Goal: Information Seeking & Learning: Learn about a topic

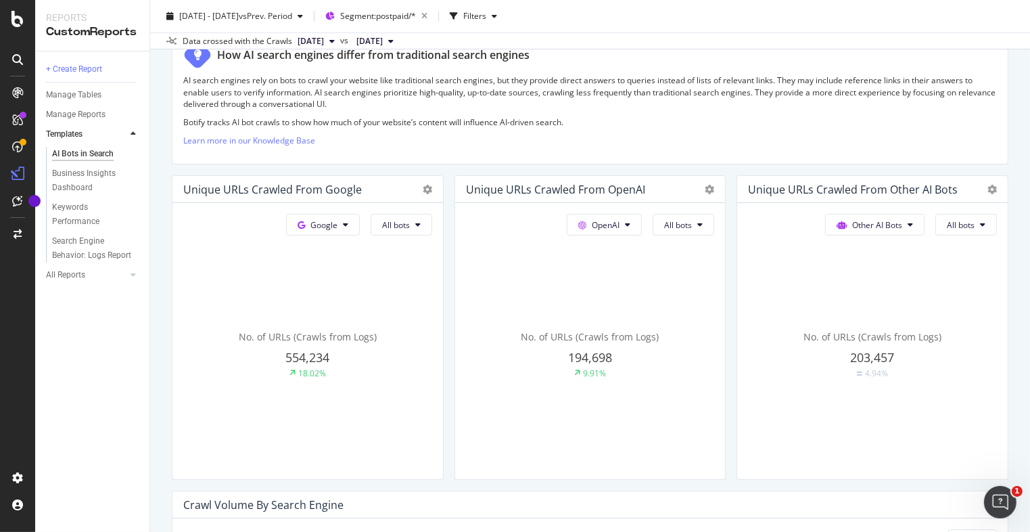
scroll to position [203, 0]
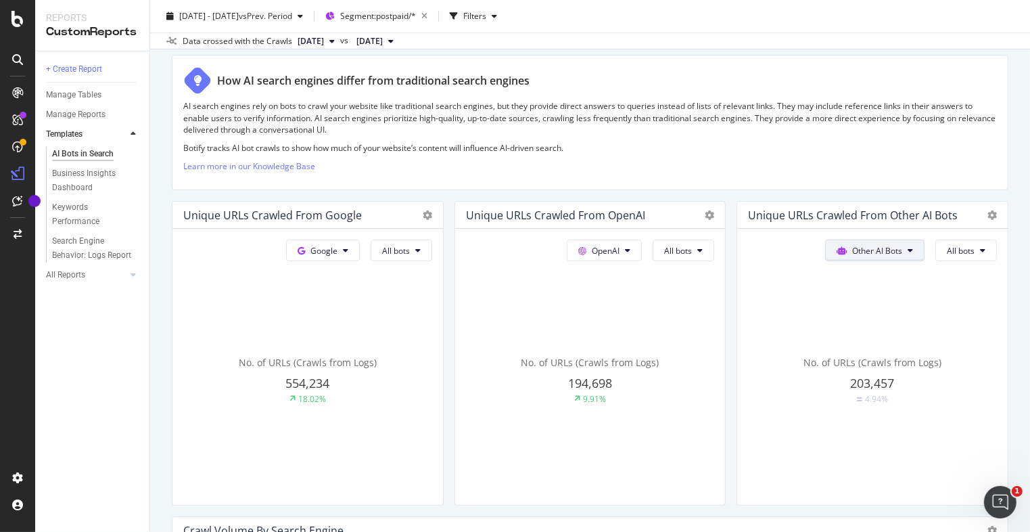
click at [360, 248] on button "Other AI Bots" at bounding box center [323, 250] width 74 height 22
click at [893, 248] on button "Other AI Bots" at bounding box center [874, 250] width 99 height 22
click at [329, 254] on span "Google" at bounding box center [323, 250] width 27 height 11
click at [410, 246] on button "All bots" at bounding box center [402, 250] width 62 height 22
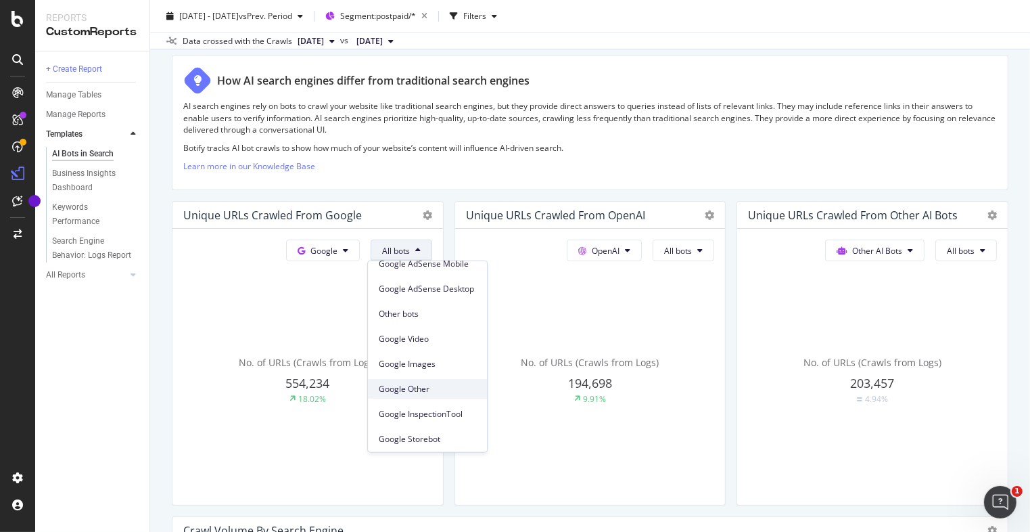
scroll to position [214, 0]
